Goal: Transaction & Acquisition: Purchase product/service

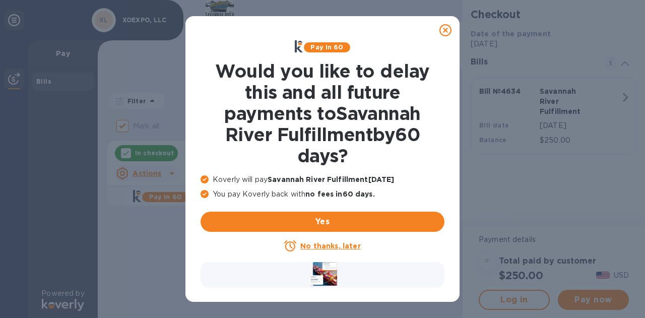
click at [330, 247] on u "No thanks, later" at bounding box center [330, 246] width 60 height 8
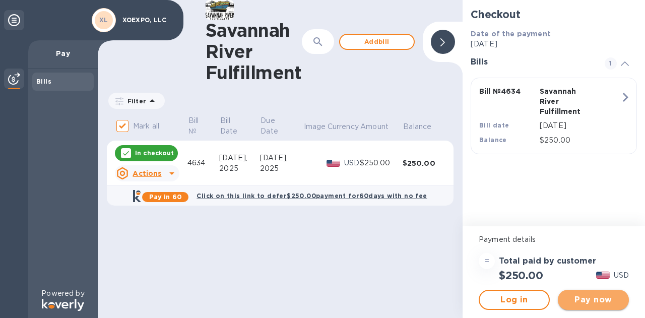
click at [585, 298] on span "Pay now" at bounding box center [593, 300] width 55 height 12
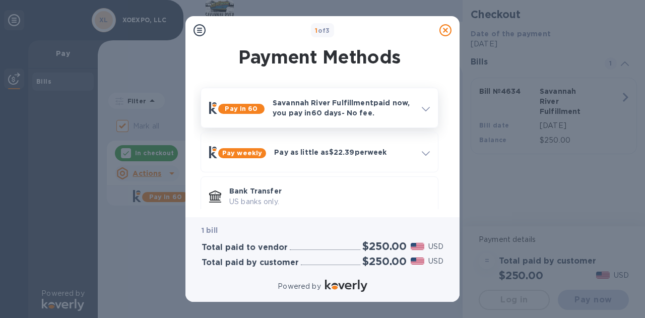
click at [312, 104] on p "Savannah River Fulfillment paid now, you pay [DATE] - No fee." at bounding box center [343, 108] width 141 height 20
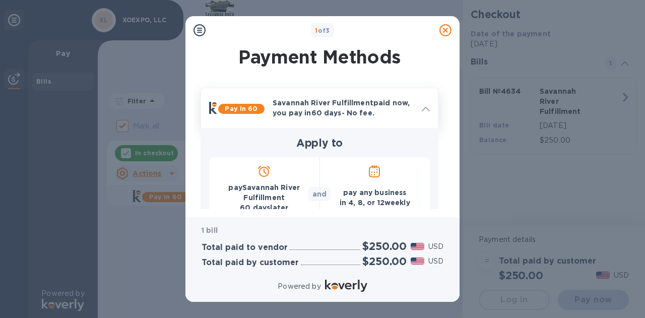
drag, startPoint x: 427, startPoint y: 111, endPoint x: 422, endPoint y: 109, distance: 5.2
click at [422, 109] on icon at bounding box center [426, 109] width 8 height 5
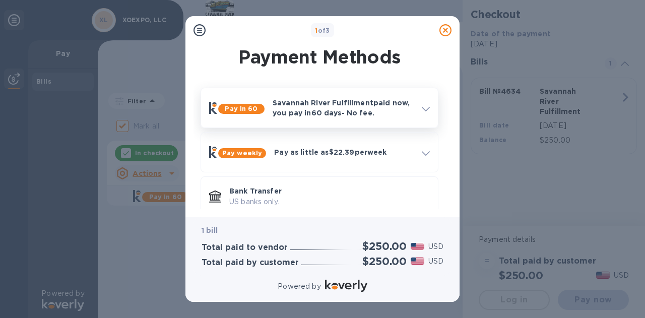
click at [422, 109] on icon at bounding box center [426, 109] width 8 height 5
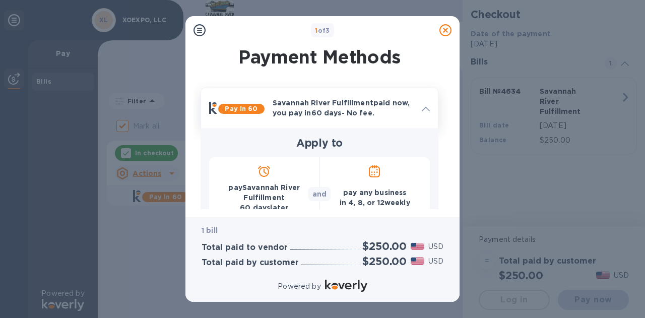
click at [422, 109] on icon at bounding box center [426, 109] width 8 height 5
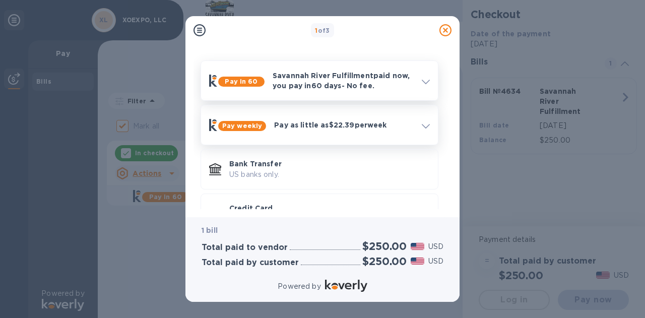
scroll to position [59, 0]
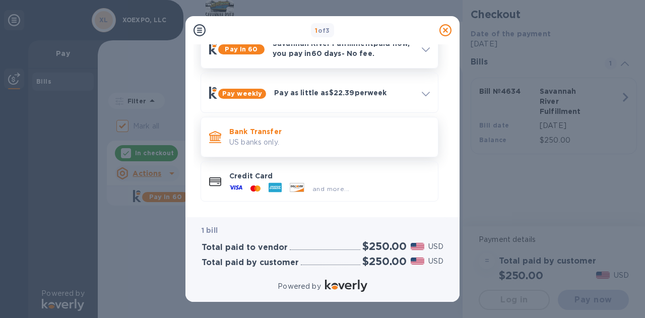
click at [313, 139] on p "US banks only." at bounding box center [329, 142] width 201 height 11
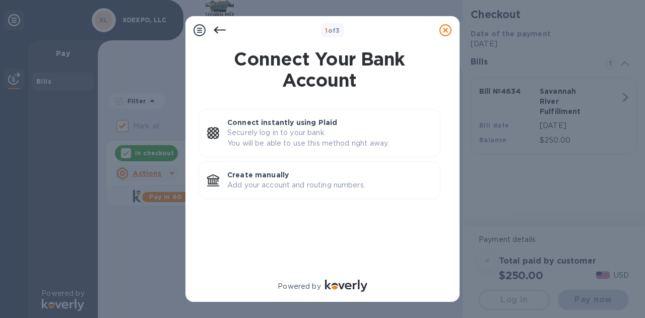
click at [313, 139] on p "Securely log in to your bank. You will be able to use this method right away." at bounding box center [329, 137] width 205 height 21
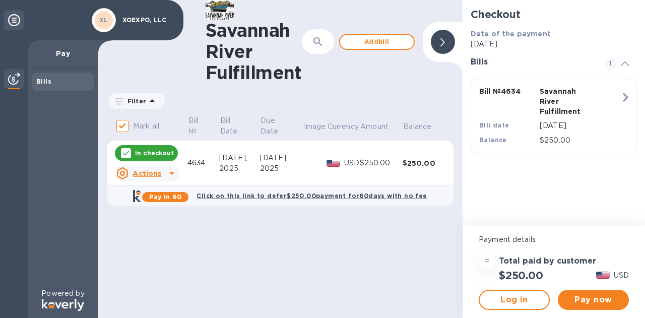
drag, startPoint x: 317, startPoint y: 248, endPoint x: 294, endPoint y: 250, distance: 22.8
click at [294, 250] on div "Savannah River Fulfillment ​ Add bill Filter Amount Mark all Bill № Bill Date D…" at bounding box center [280, 159] width 365 height 318
click at [521, 300] on span "Log in" at bounding box center [514, 300] width 53 height 12
